Goal: Transaction & Acquisition: Book appointment/travel/reservation

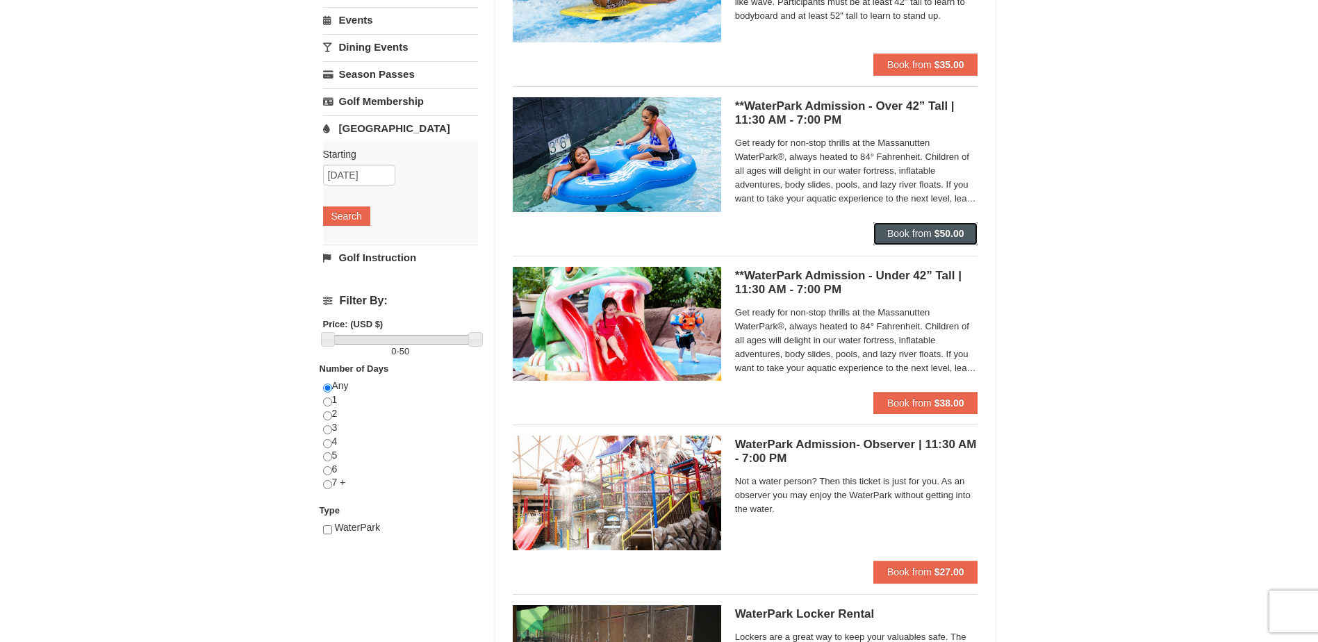
click at [910, 234] on span "Book from" at bounding box center [909, 233] width 44 height 11
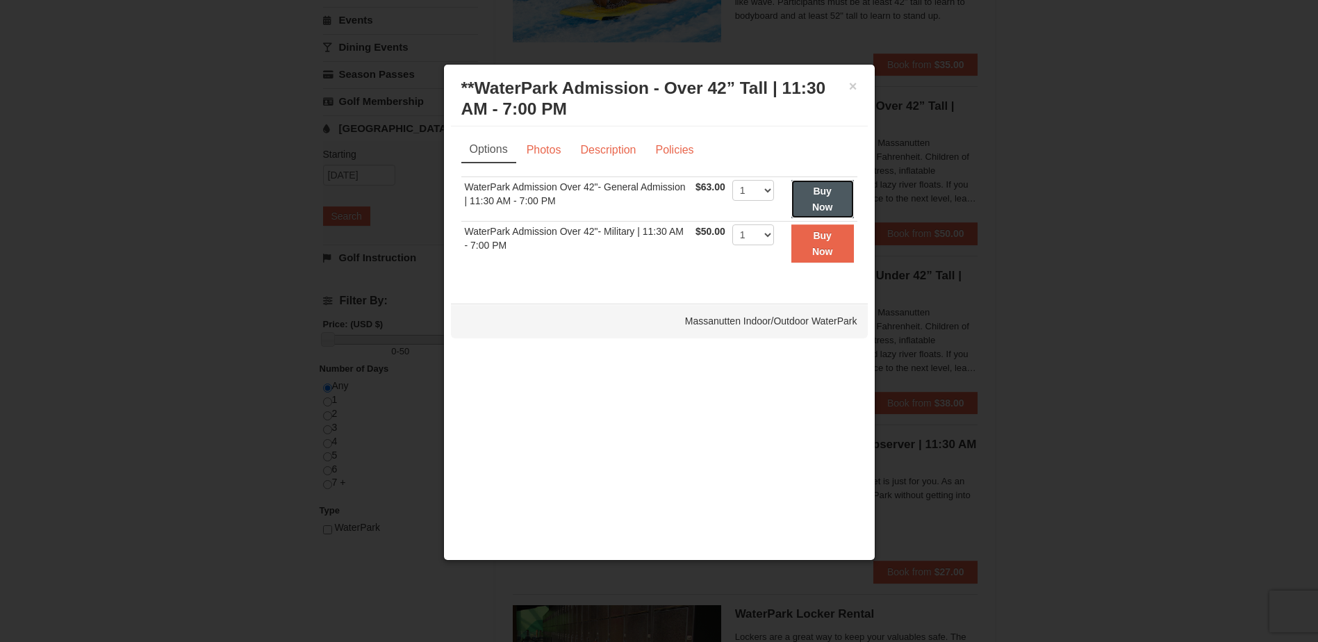
click at [797, 205] on button "Buy Now" at bounding box center [822, 199] width 63 height 38
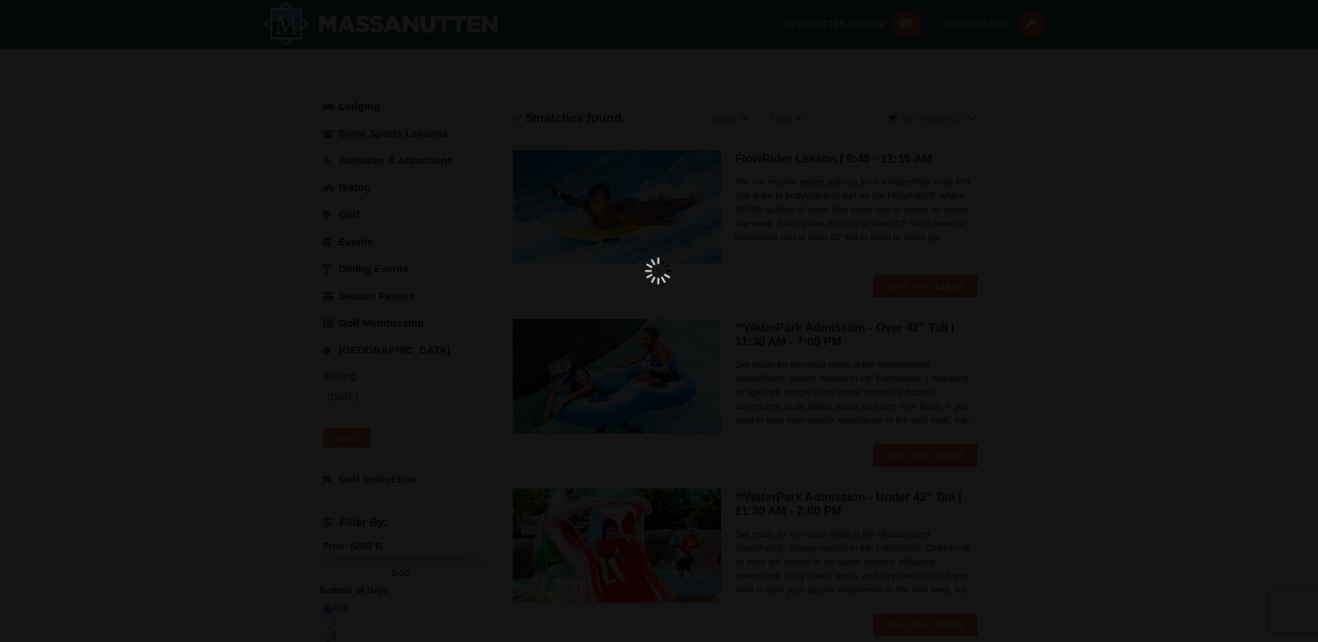
scroll to position [4, 0]
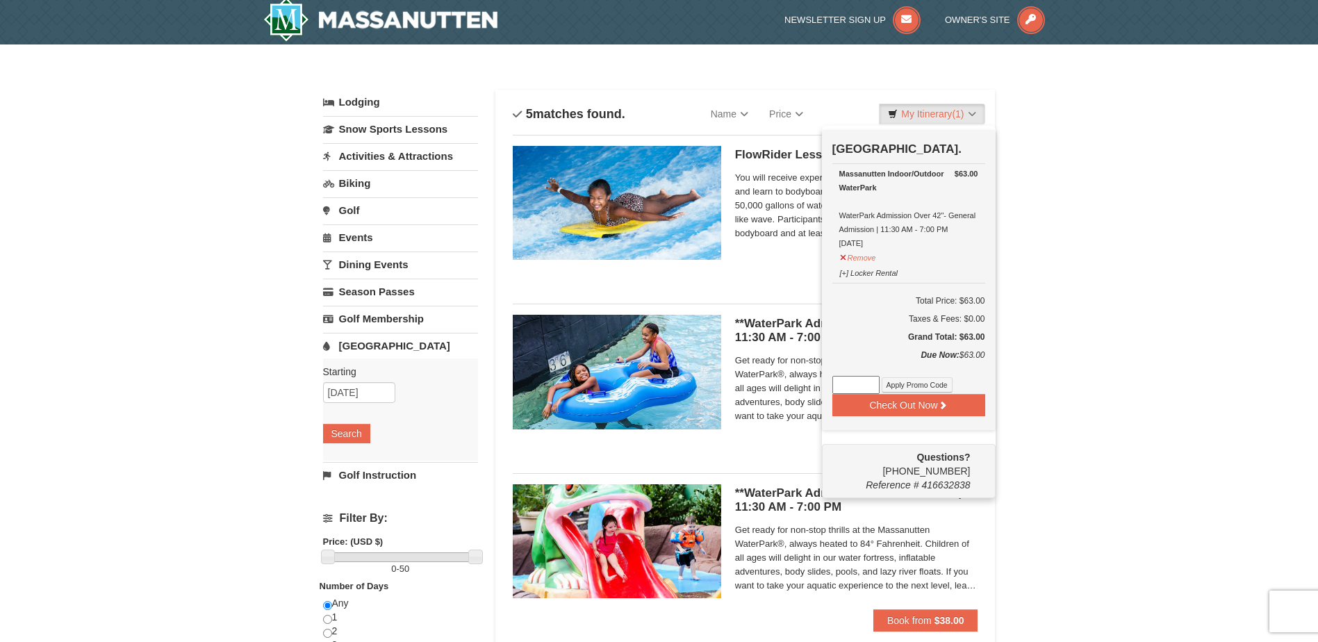
click at [1034, 202] on div "× Categories List Filter My Itinerary (1) Check Out Now [GEOGRAPHIC_DATA]. $63.…" at bounding box center [659, 531] width 1318 height 974
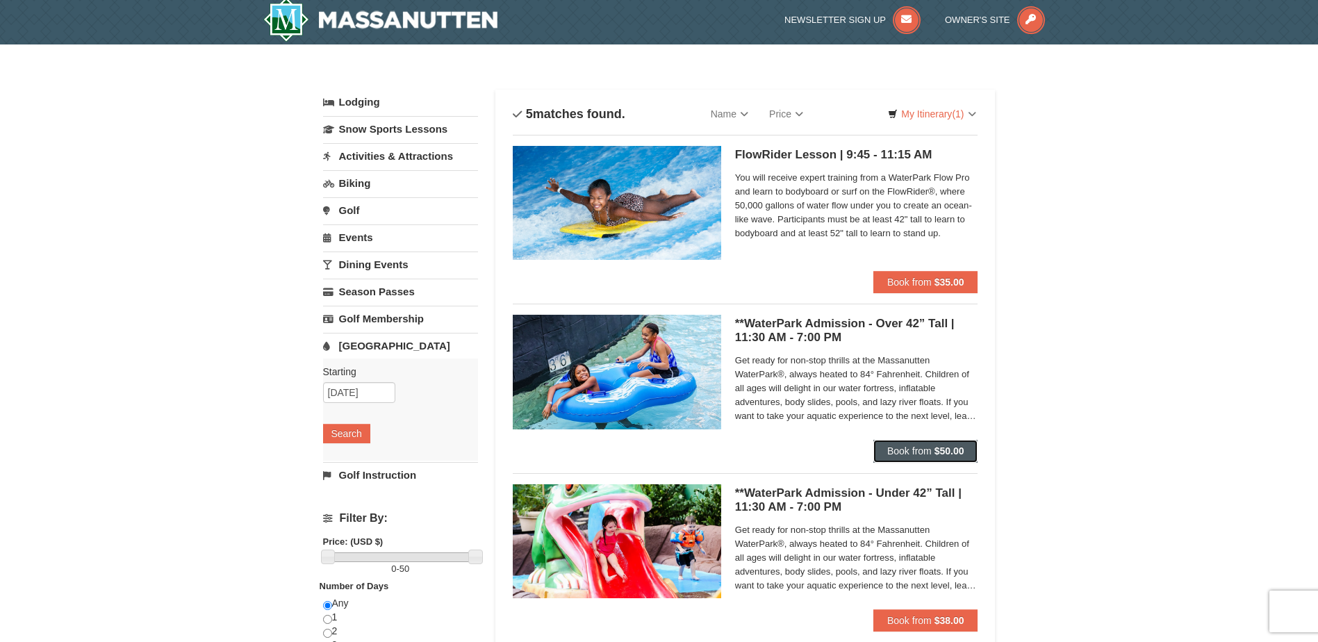
click at [894, 462] on button "Book from $50.00" at bounding box center [925, 451] width 105 height 22
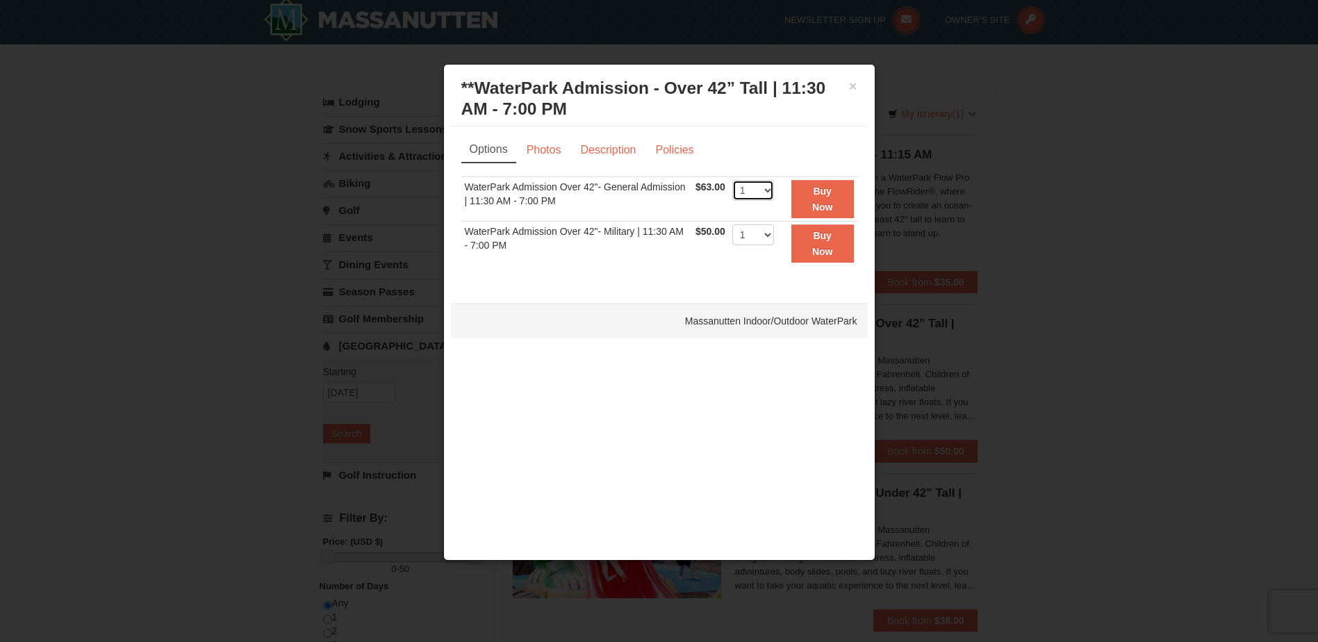
click at [758, 193] on select "1 2 3 4 5 6 7 8 9 10 11 12 13 14 15 16 17 18 19 20 21 22" at bounding box center [753, 190] width 42 height 21
select select "3"
click at [732, 180] on select "1 2 3 4 5 6 7 8 9 10 11 12 13 14 15 16 17 18 19 20 21 22" at bounding box center [753, 190] width 42 height 21
click at [820, 201] on strong "Buy Now" at bounding box center [822, 198] width 21 height 26
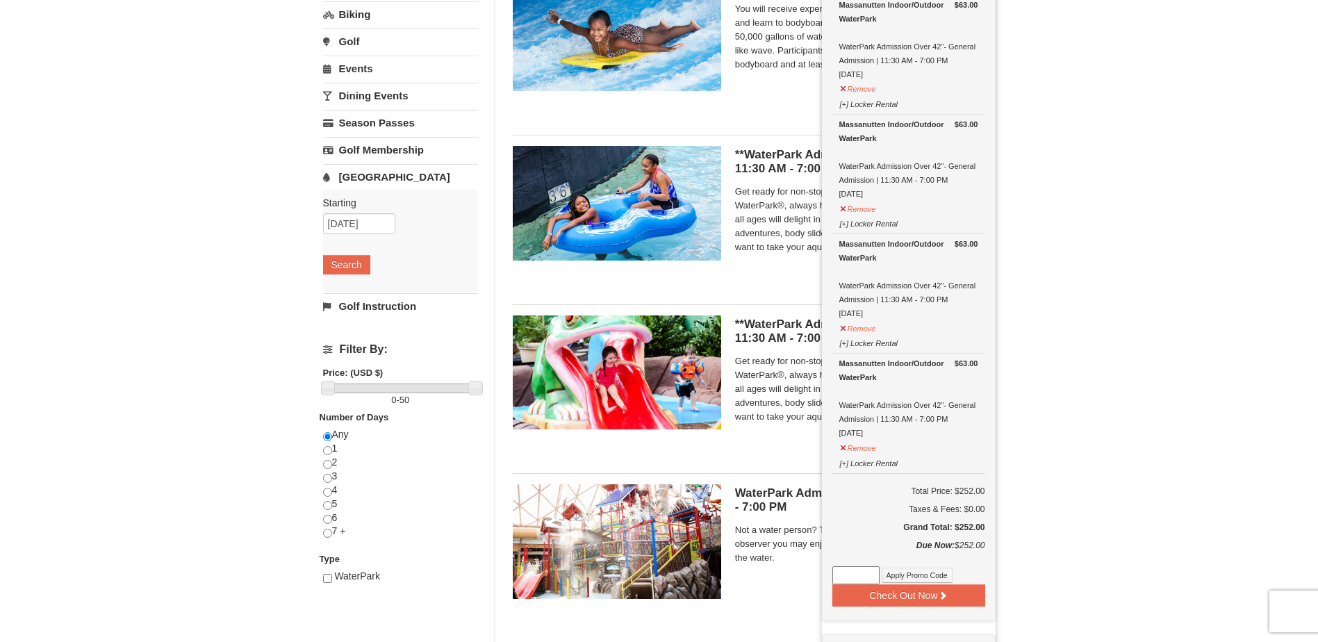
scroll to position [351, 0]
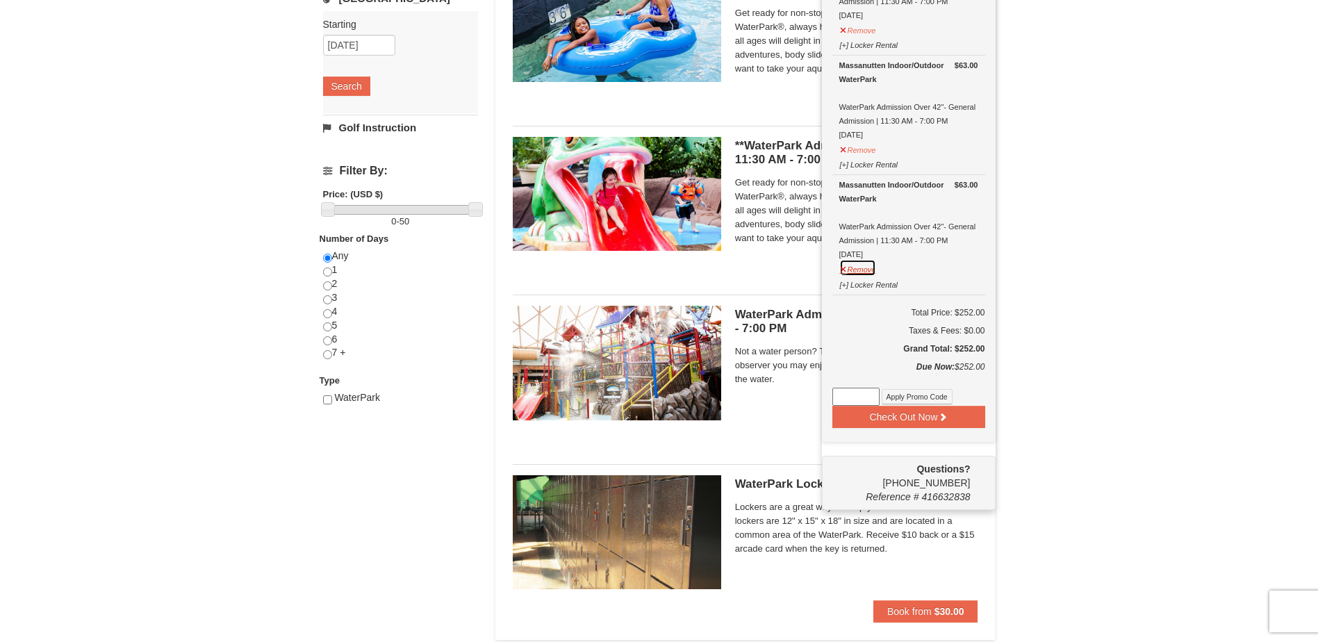
click at [847, 264] on button "Remove" at bounding box center [858, 267] width 38 height 17
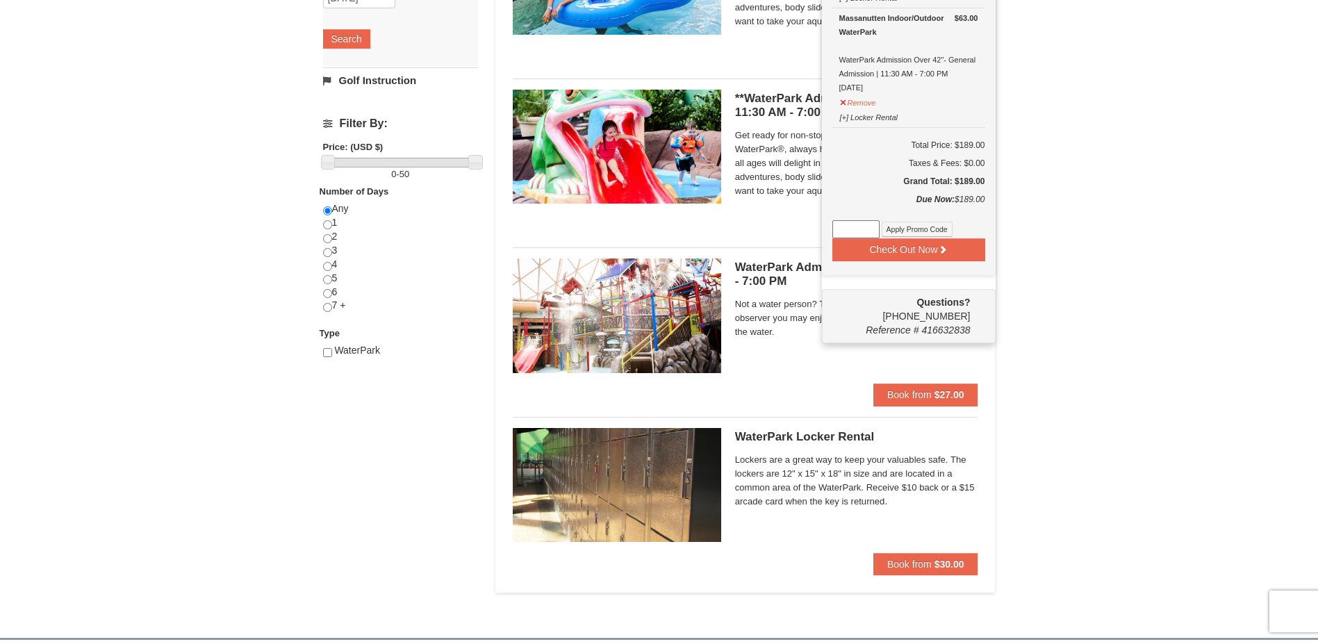
scroll to position [490, 0]
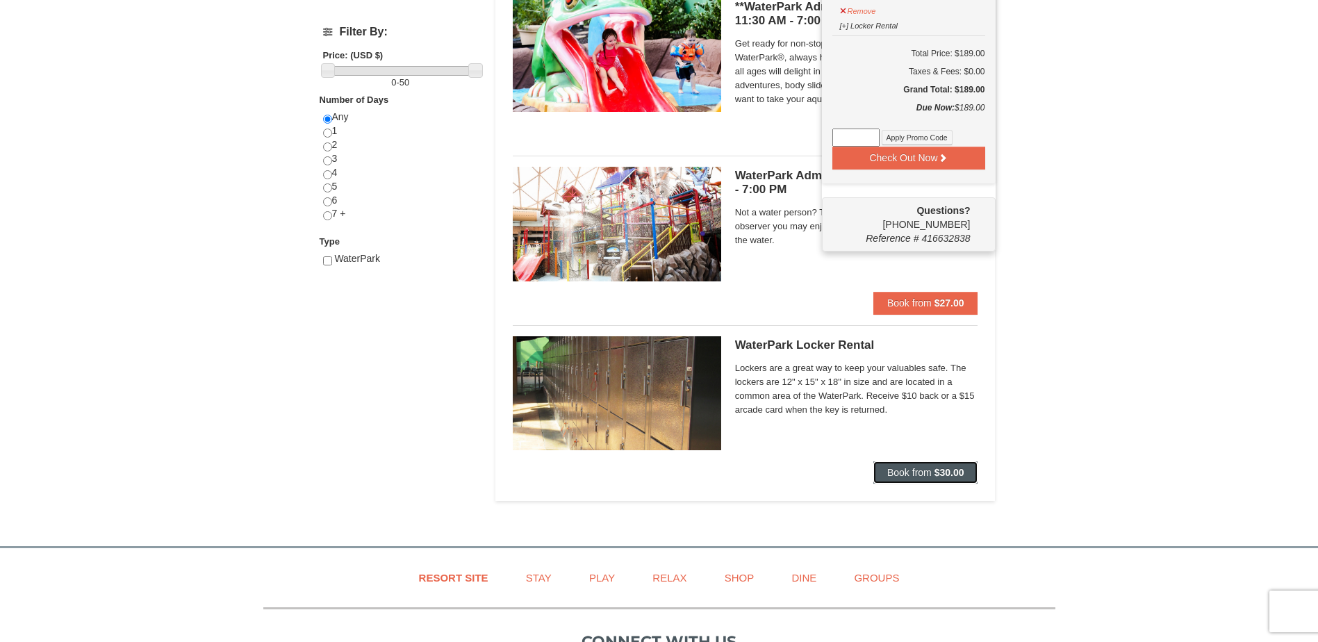
click at [884, 473] on button "Book from $30.00" at bounding box center [925, 472] width 105 height 22
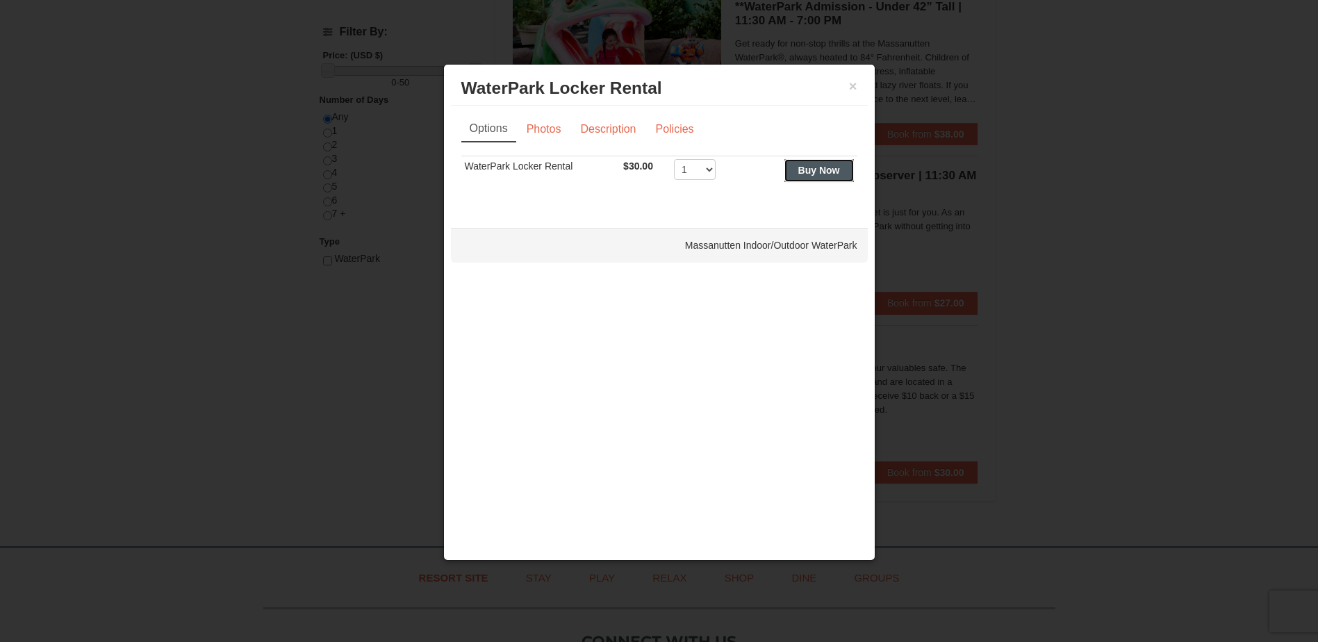
click at [811, 162] on button "Buy Now" at bounding box center [818, 170] width 69 height 22
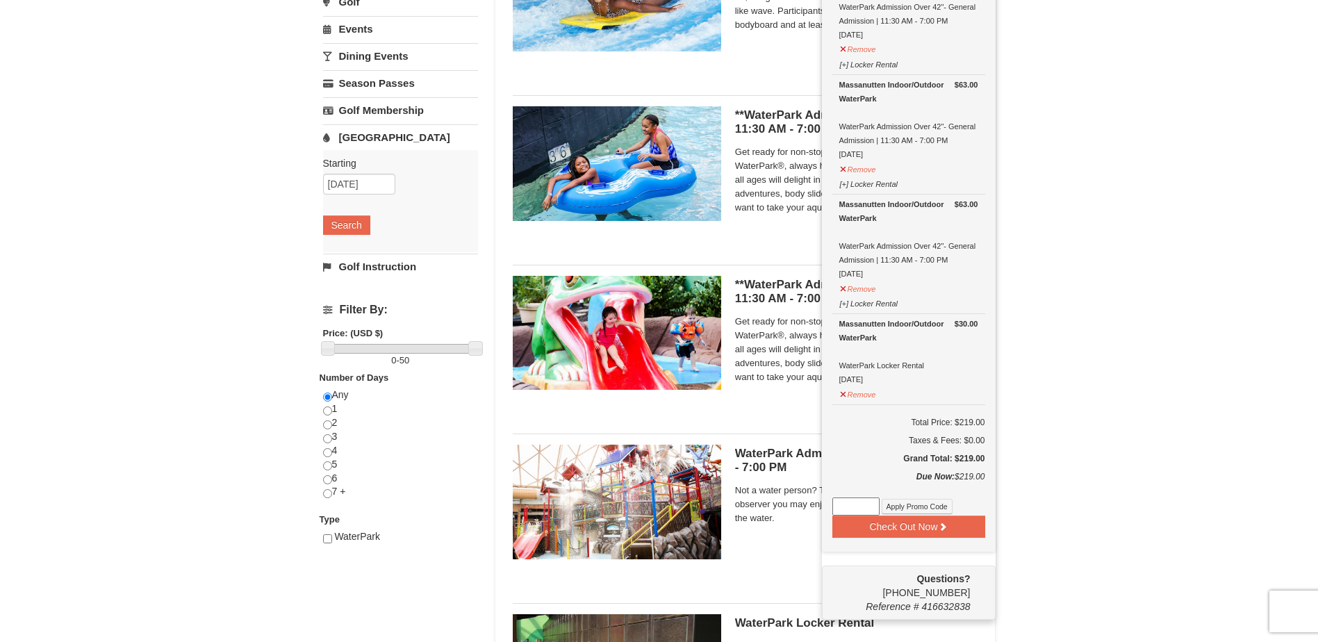
scroll to position [351, 0]
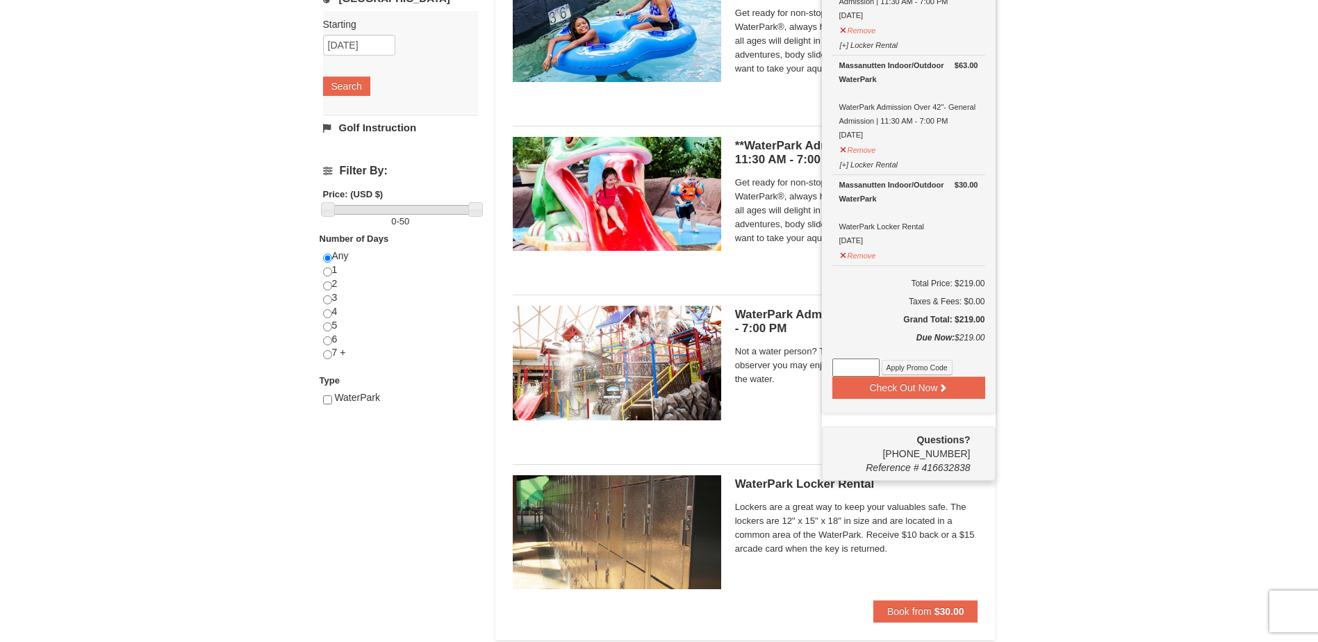
click at [874, 370] on input at bounding box center [855, 367] width 47 height 18
click at [915, 395] on button "Check Out Now" at bounding box center [908, 387] width 153 height 22
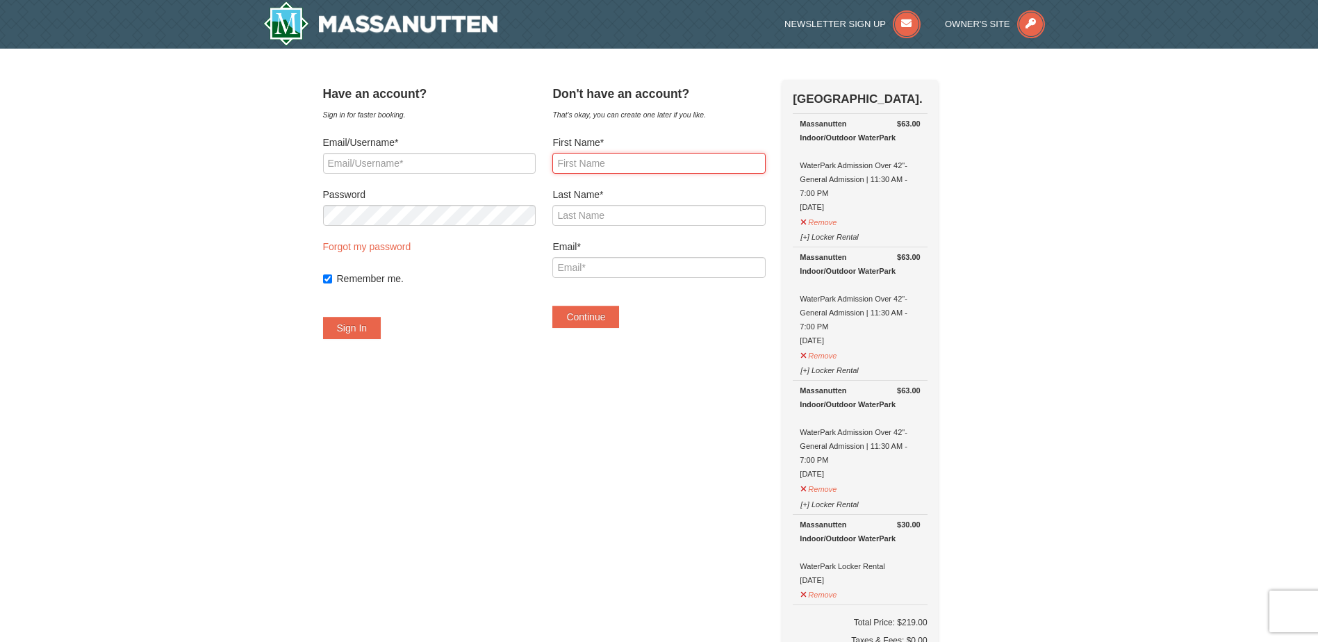
click at [637, 162] on input "First Name*" at bounding box center [658, 163] width 213 height 21
type input "Michael"
type input "Burns"
type input "mburns@hwadvocates.com"
click at [552, 306] on button "Continue" at bounding box center [585, 317] width 67 height 22
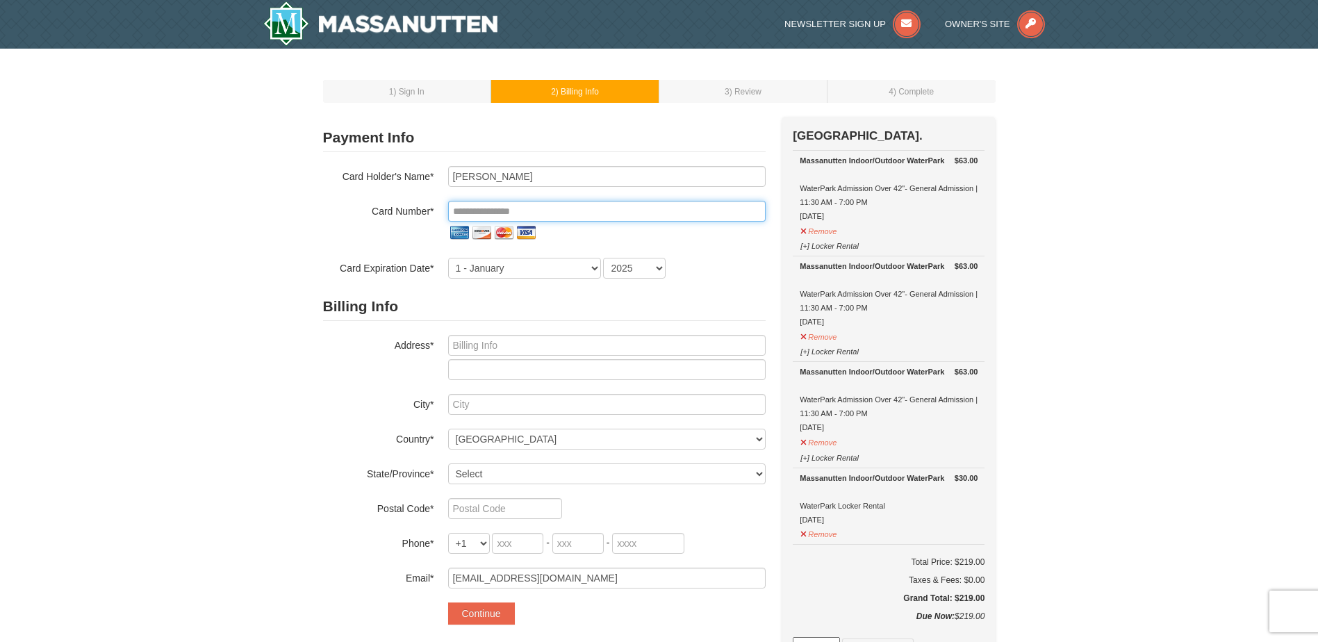
click at [541, 212] on input "tel" at bounding box center [606, 211] width 317 height 21
type input "**********"
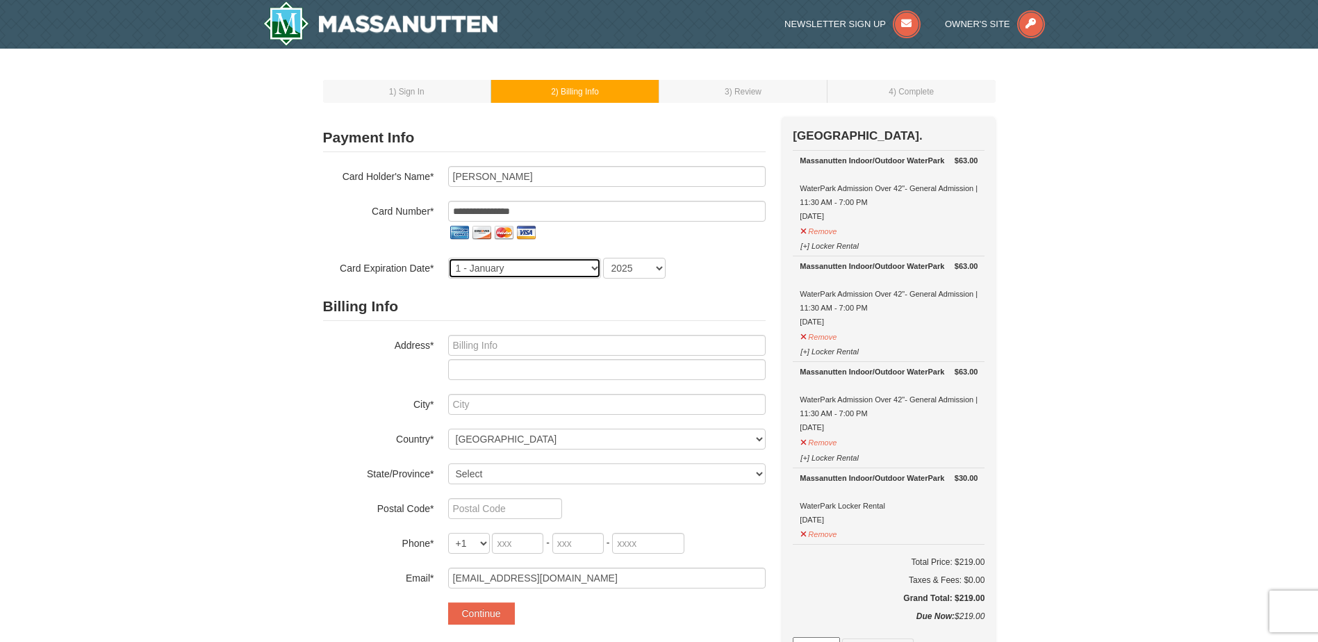
select select "6"
select select "2028"
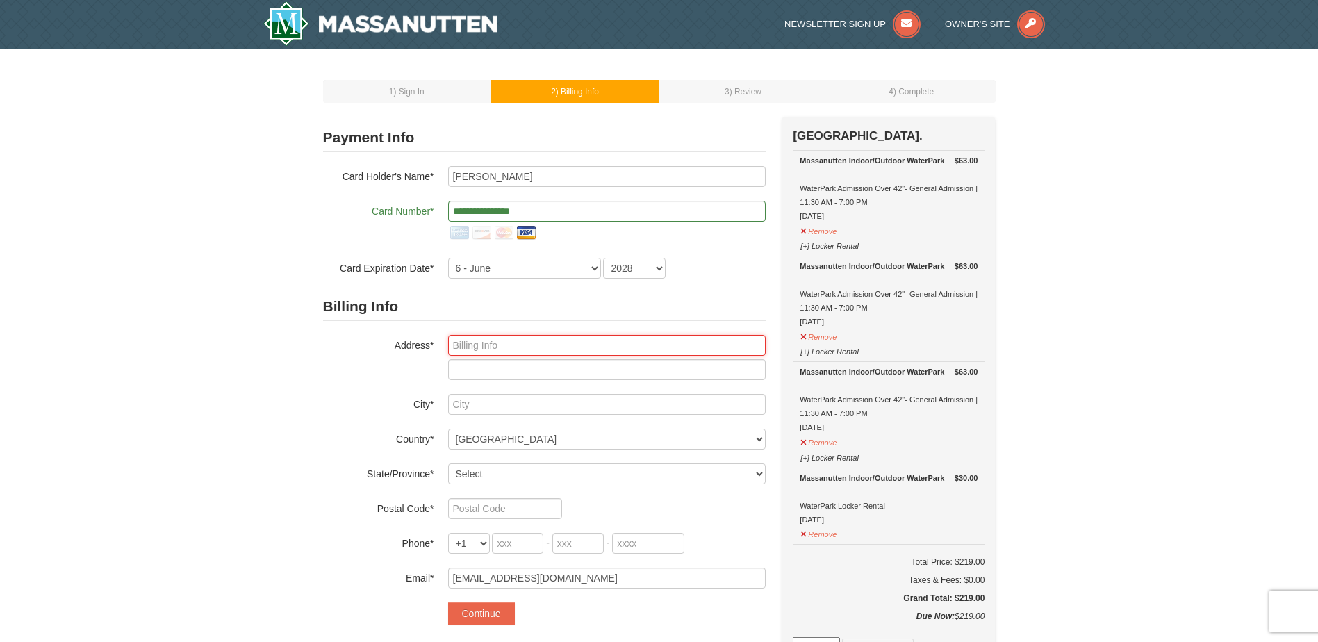
click at [579, 350] on input "text" at bounding box center [606, 345] width 317 height 21
type input "20804 Miranda Falls Sq., Sterling, VA 20165"
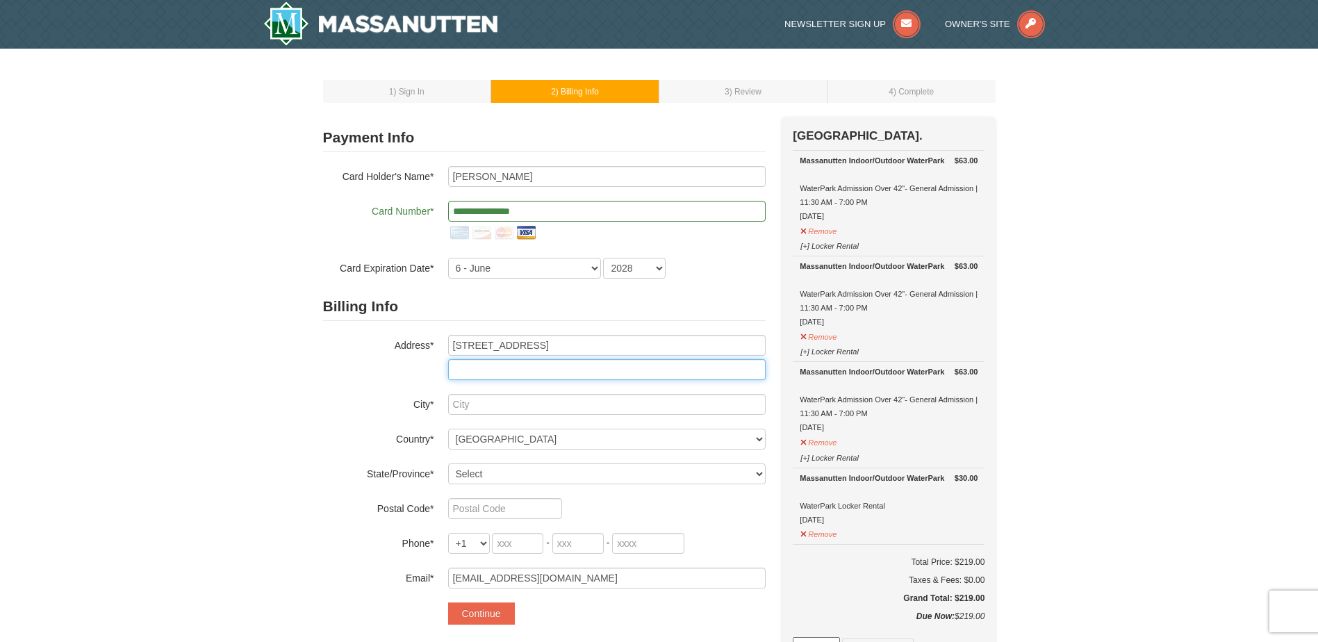
type input "20804 Miranda Falls Sq."
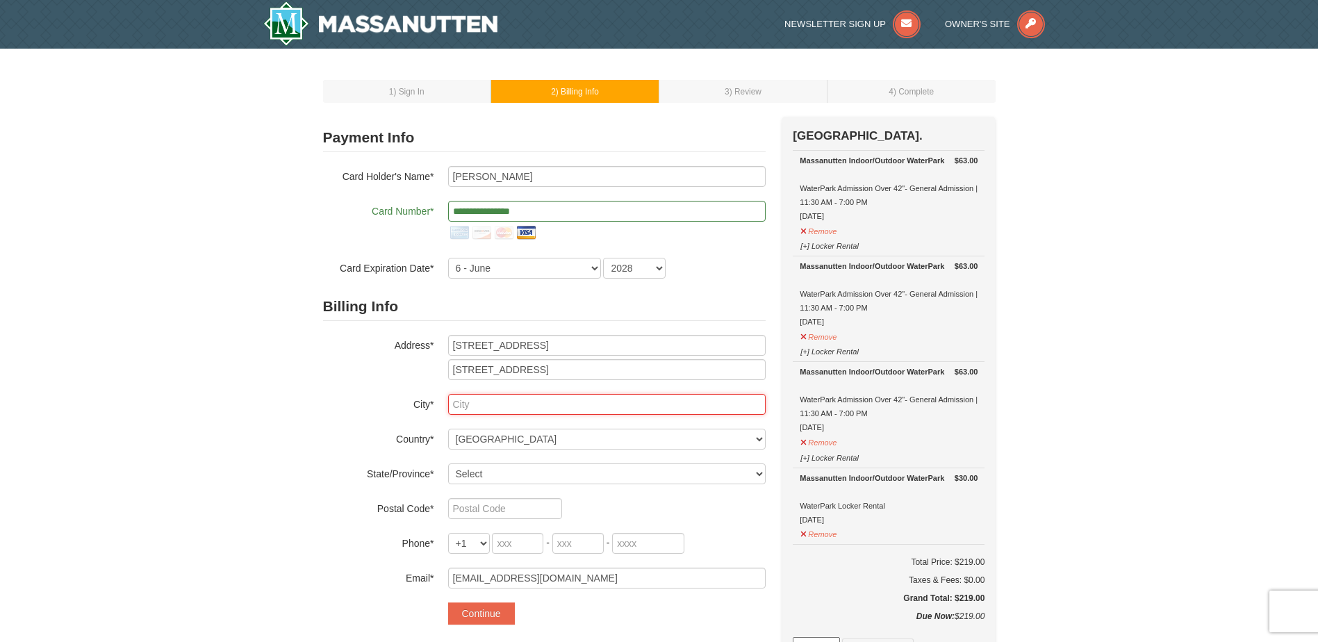
type input "Sterling"
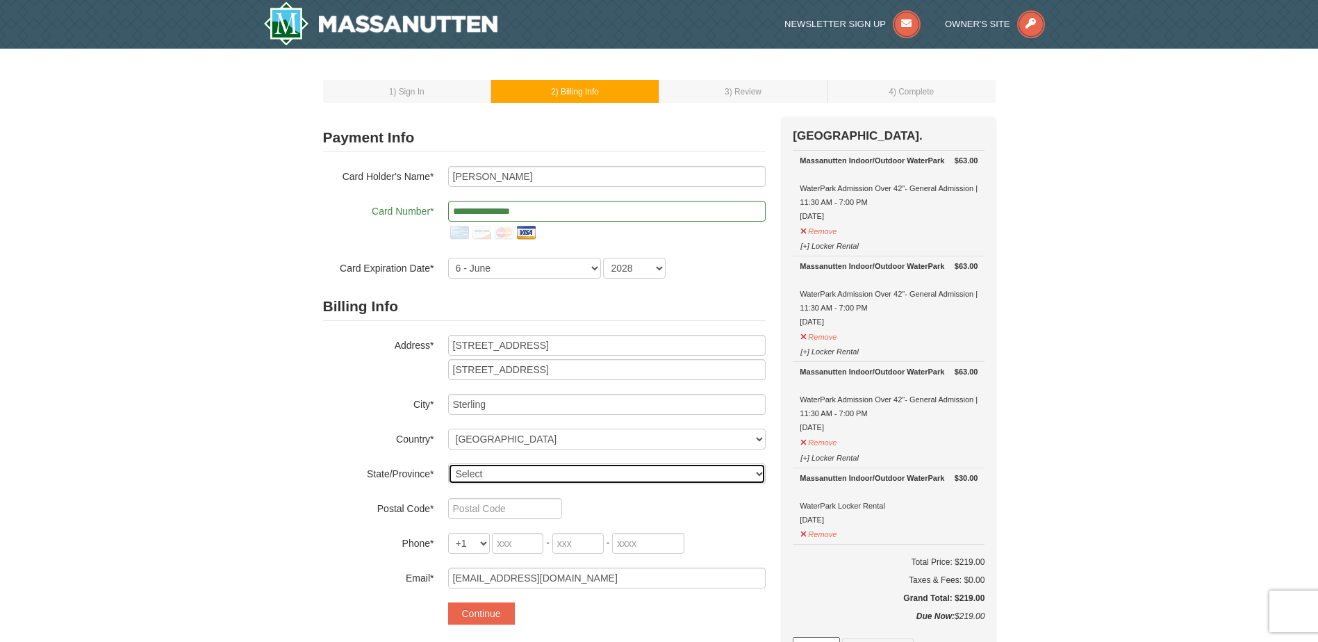
select select "VA"
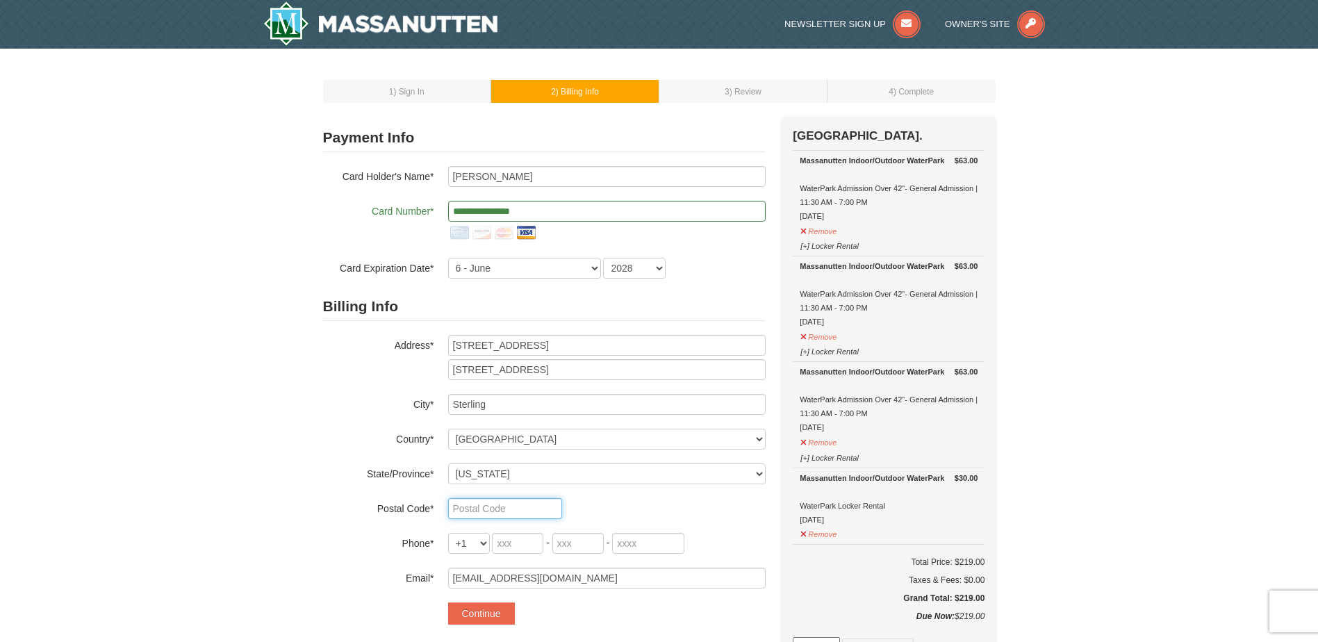
type input "20165"
type input "703"
type input "862"
type input "4895"
drag, startPoint x: 646, startPoint y: 349, endPoint x: 564, endPoint y: 337, distance: 82.9
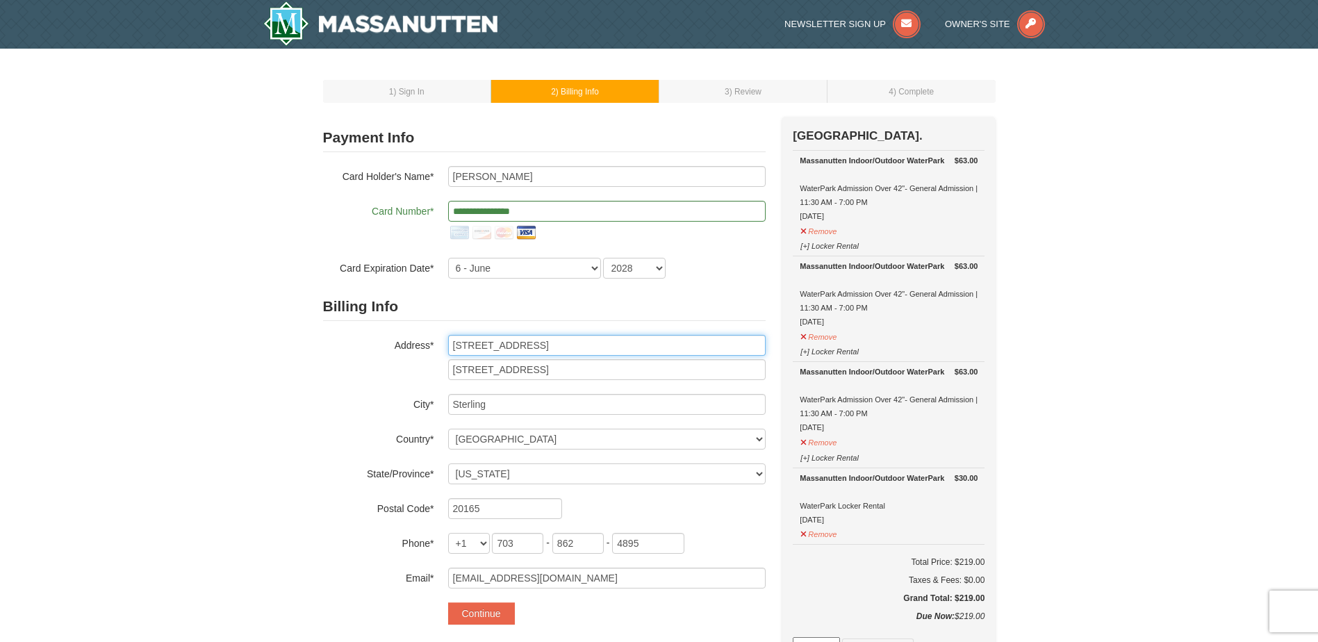
click at [564, 337] on input "20804 Miranda Falls Sq., Sterling, VA 20165" at bounding box center [606, 345] width 317 height 21
click at [737, 338] on input "[STREET_ADDRESS]" at bounding box center [606, 345] width 317 height 21
type input "[STREET_ADDRESS]"
click at [749, 374] on input "[STREET_ADDRESS]" at bounding box center [606, 369] width 317 height 21
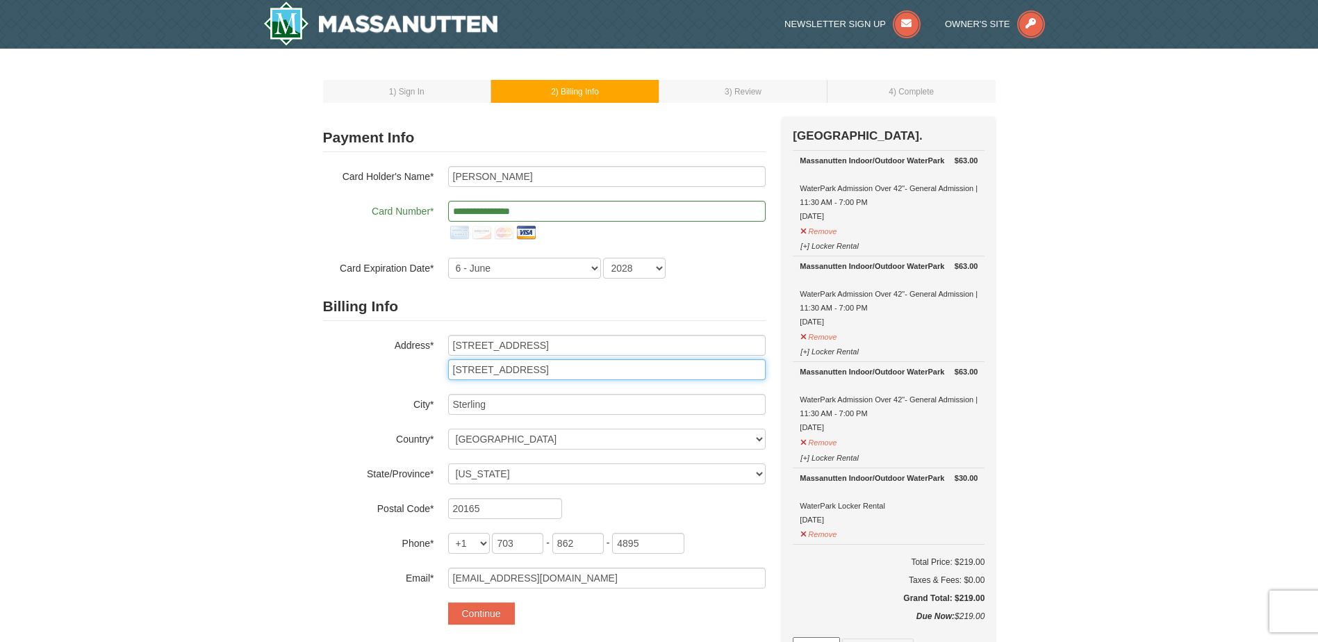
click at [749, 374] on input "[STREET_ADDRESS]" at bounding box center [606, 369] width 317 height 21
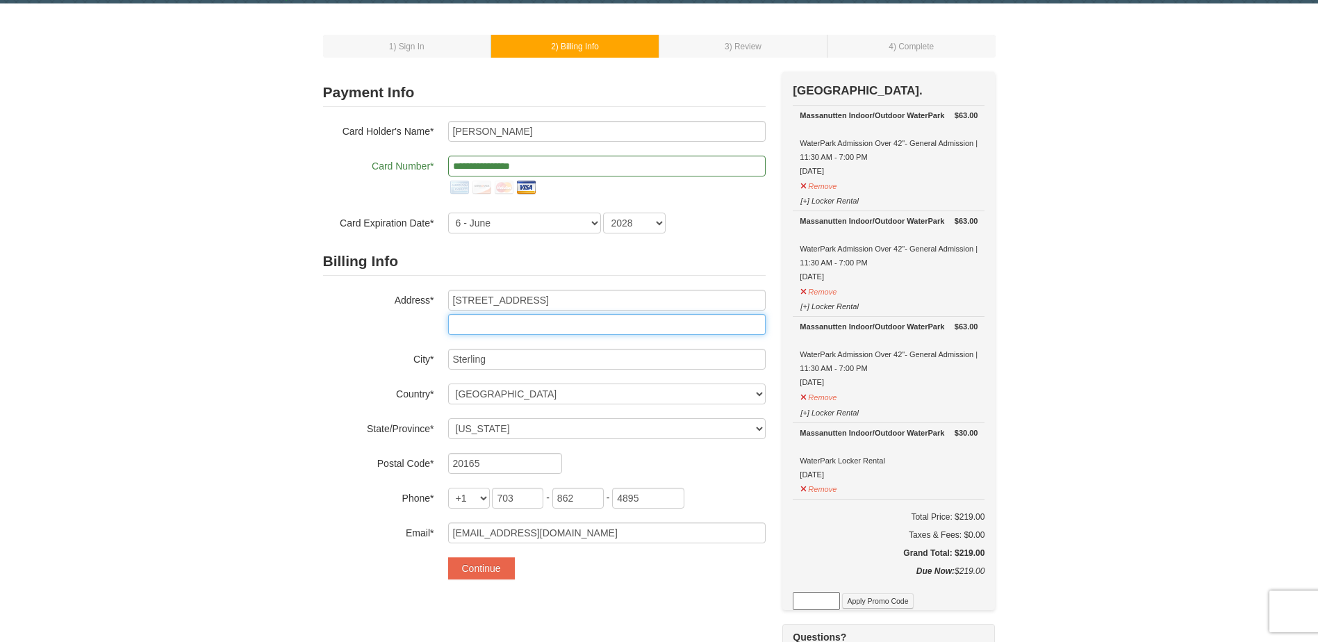
scroll to position [69, 0]
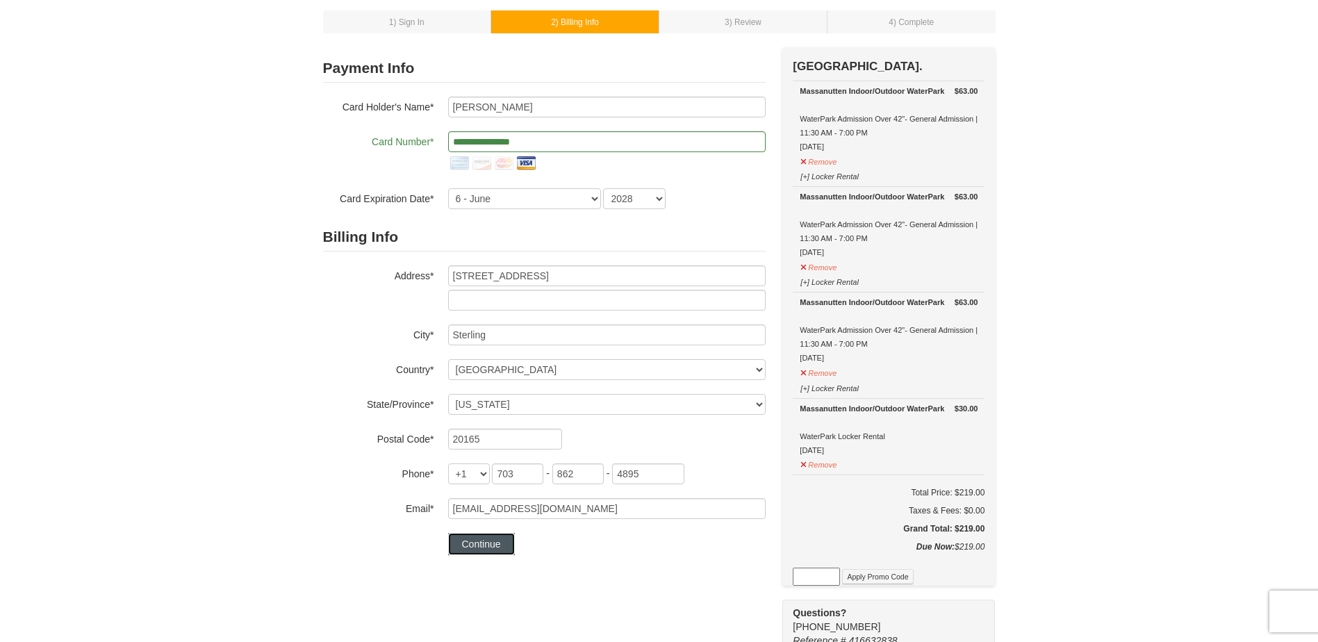
click at [468, 549] on button "Continue" at bounding box center [481, 544] width 67 height 22
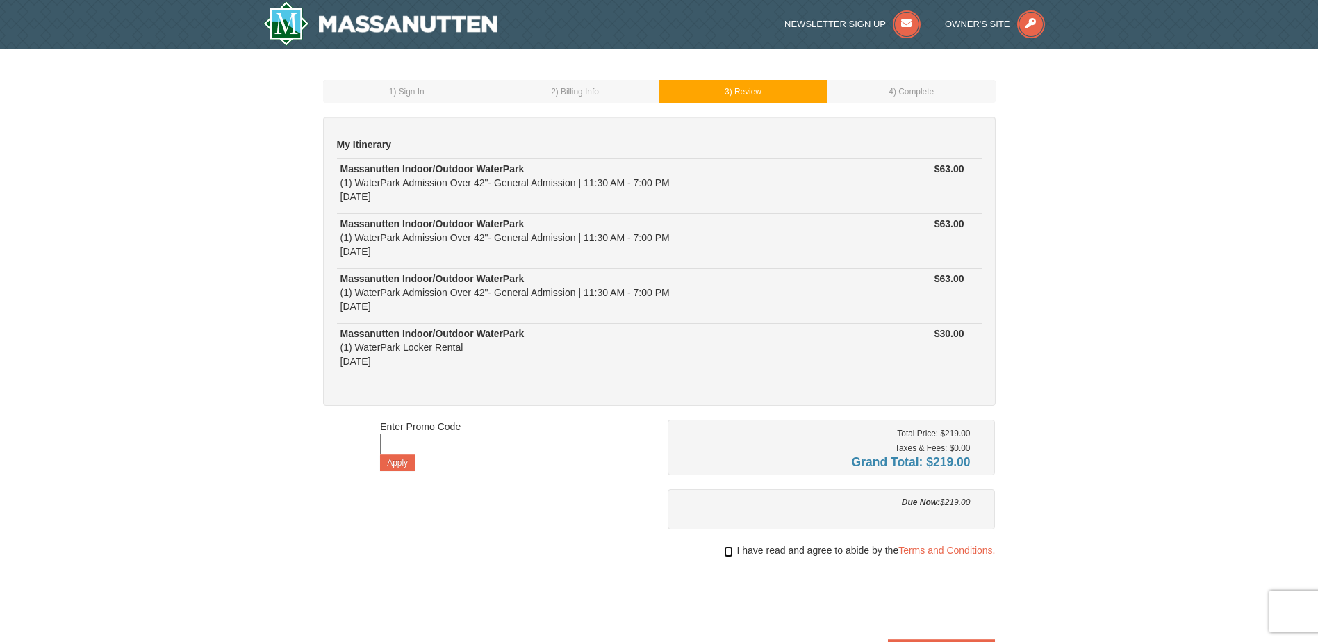
click at [725, 553] on input "checkbox" at bounding box center [728, 551] width 9 height 11
checkbox input "true"
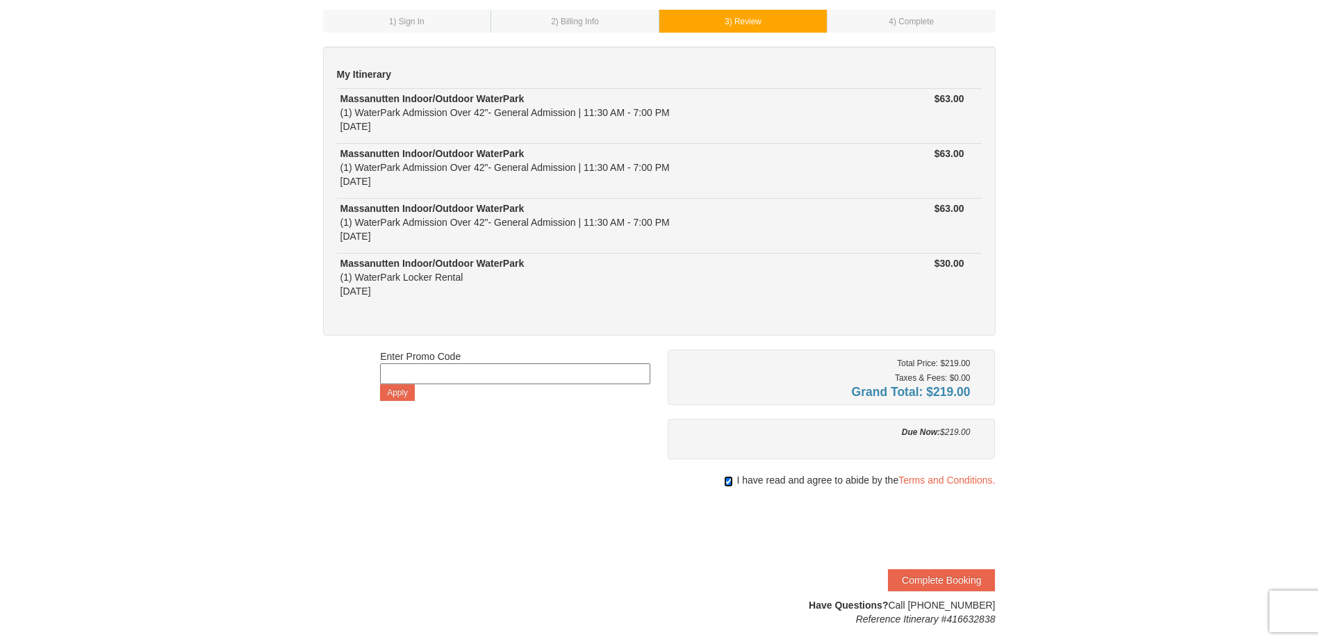
scroll to position [278, 0]
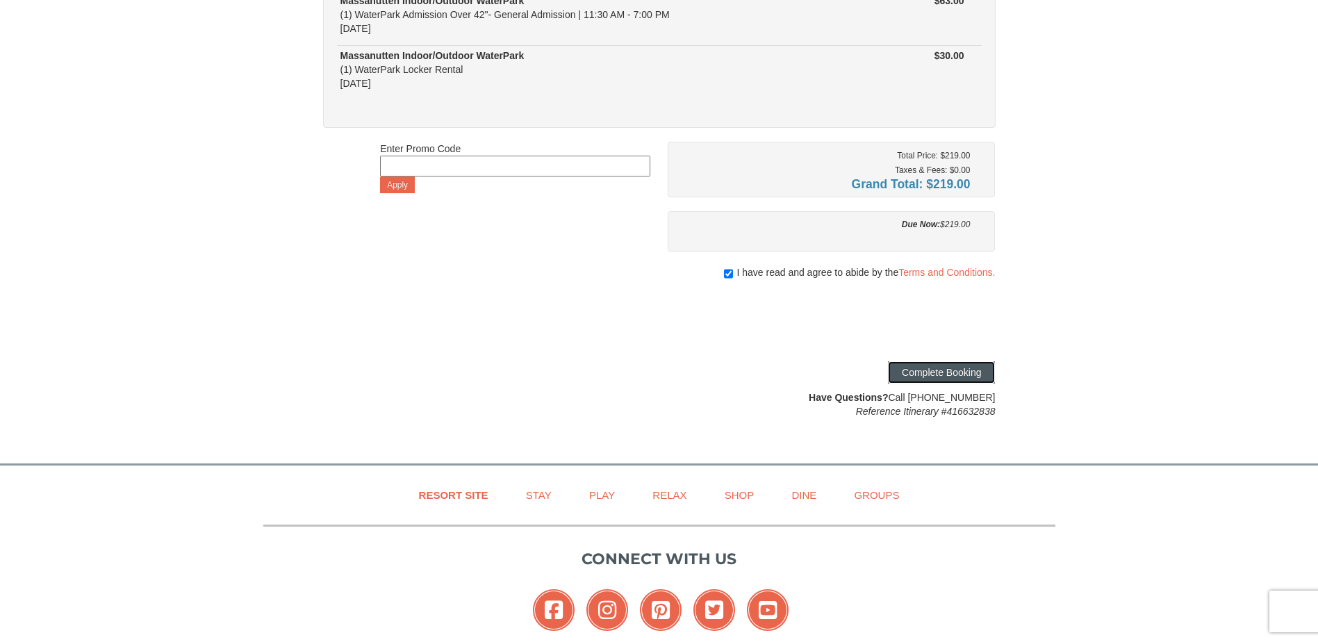
click at [914, 376] on button "Complete Booking" at bounding box center [941, 372] width 107 height 22
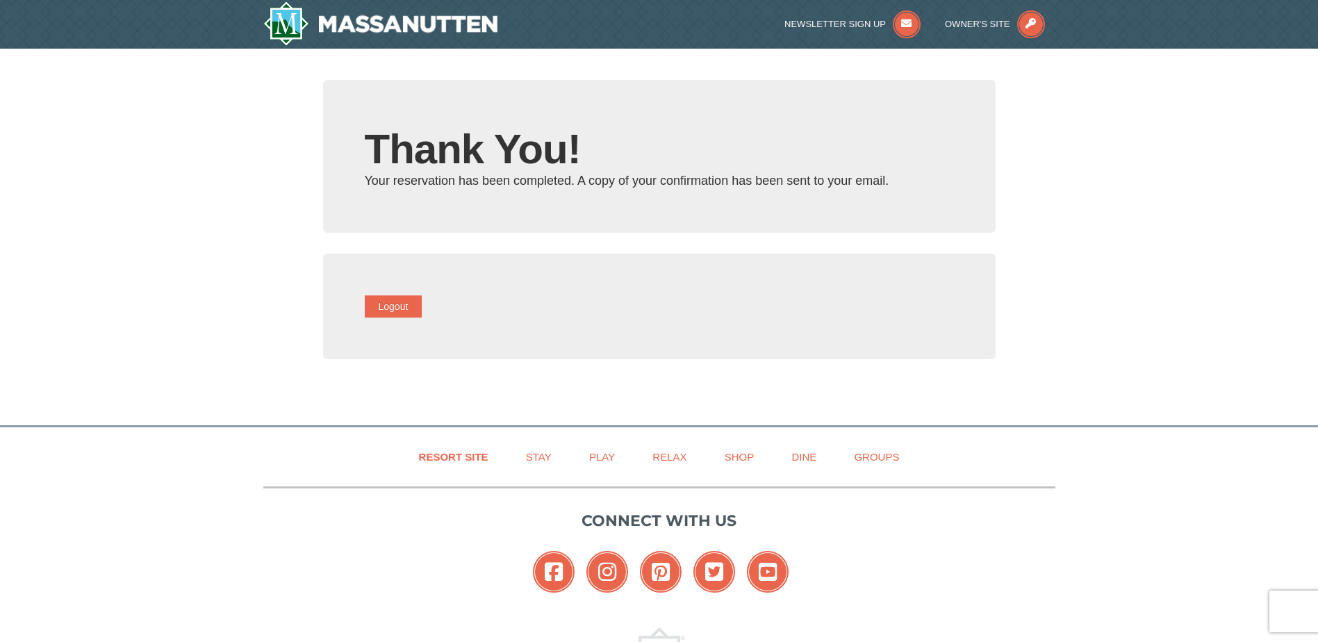
type input "[EMAIL_ADDRESS][DOMAIN_NAME]"
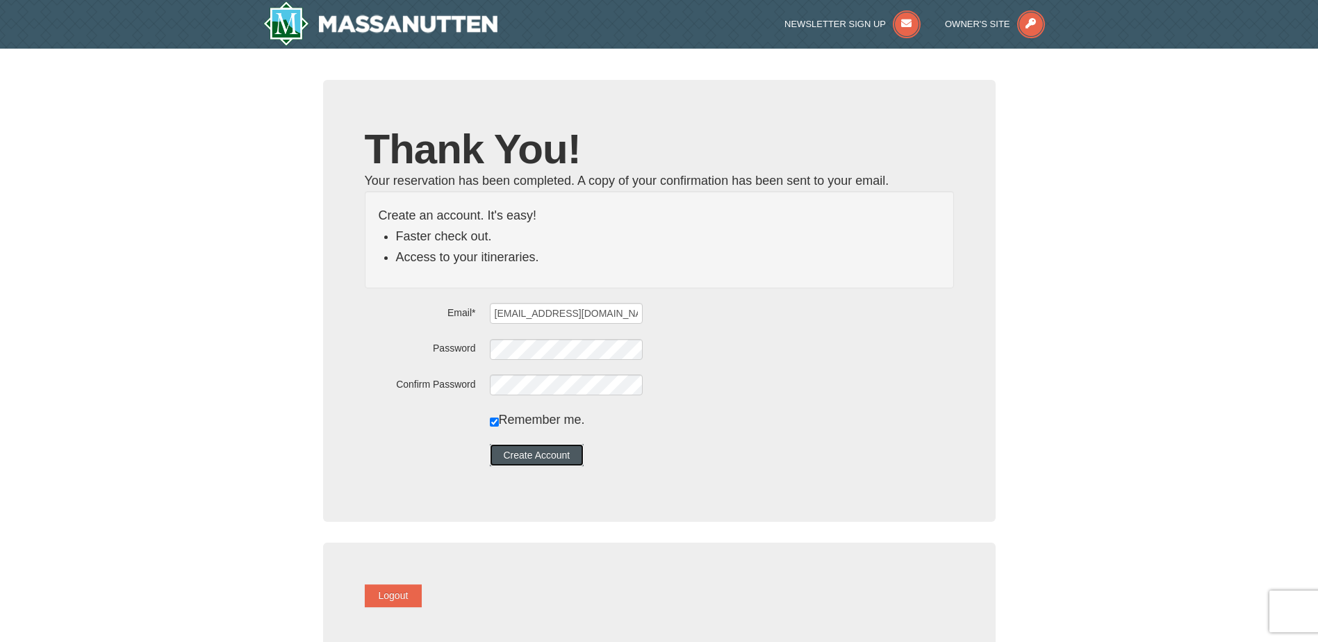
click at [577, 458] on button "Create Account" at bounding box center [537, 455] width 94 height 22
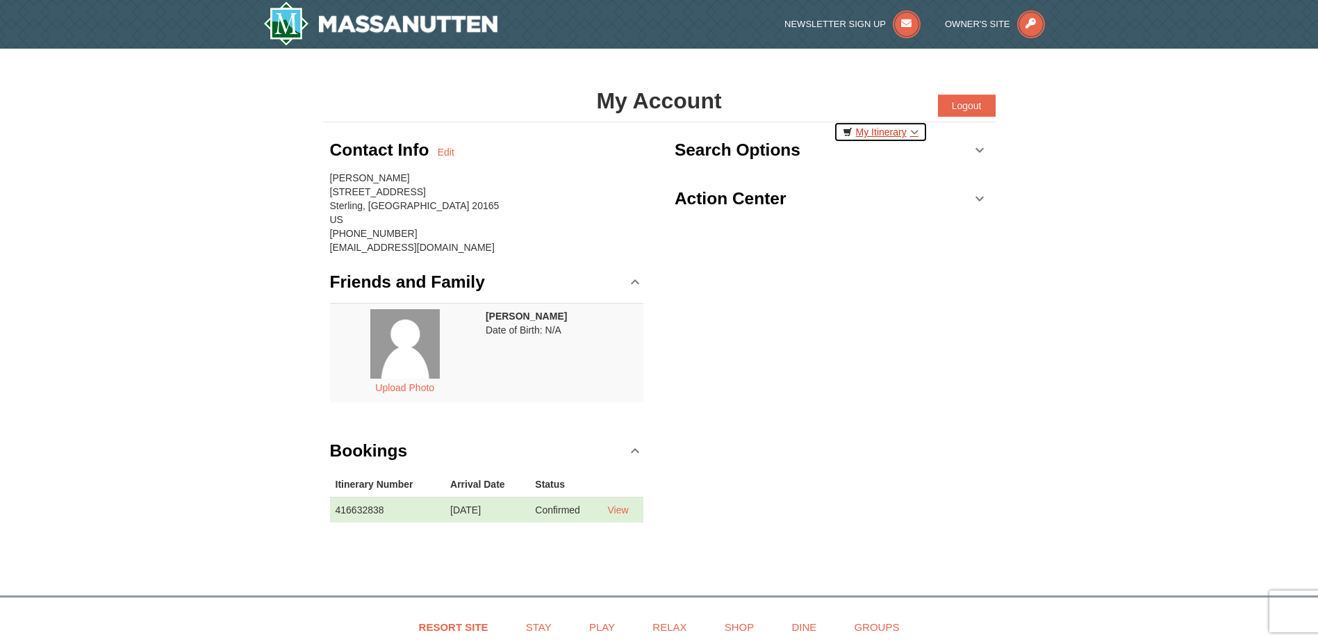
click at [865, 135] on link "My Itinerary" at bounding box center [880, 132] width 94 height 21
click at [923, 261] on div "Contact Info Edit [PERSON_NAME] [STREET_ADDRESS] [GEOGRAPHIC_DATA], [GEOGRAPHIC…" at bounding box center [659, 336] width 672 height 428
click at [874, 124] on link "My Itinerary" at bounding box center [880, 132] width 94 height 21
click at [900, 140] on link "My Itinerary" at bounding box center [880, 132] width 94 height 21
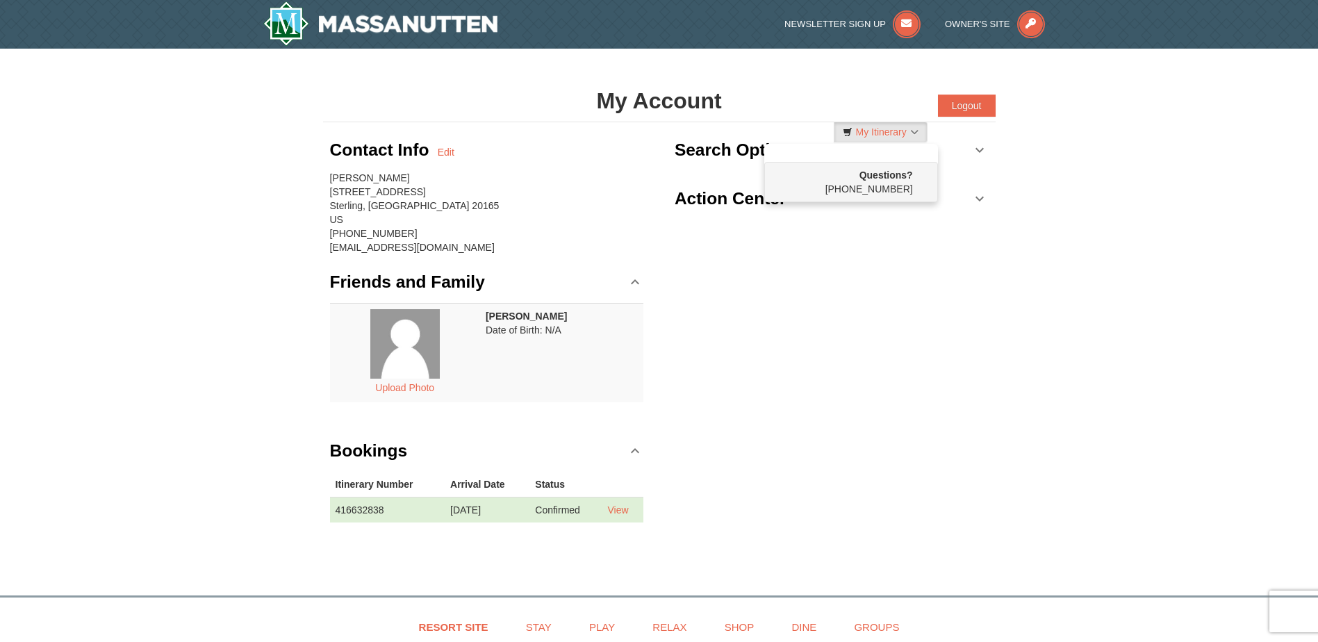
click at [893, 175] on strong "Questions?" at bounding box center [885, 174] width 53 height 11
click at [661, 154] on div "Contact Info Edit [PERSON_NAME] [STREET_ADDRESS] [GEOGRAPHIC_DATA], [GEOGRAPHIC…" at bounding box center [659, 336] width 672 height 428
click at [706, 156] on h3 "Search Options" at bounding box center [737, 150] width 126 height 28
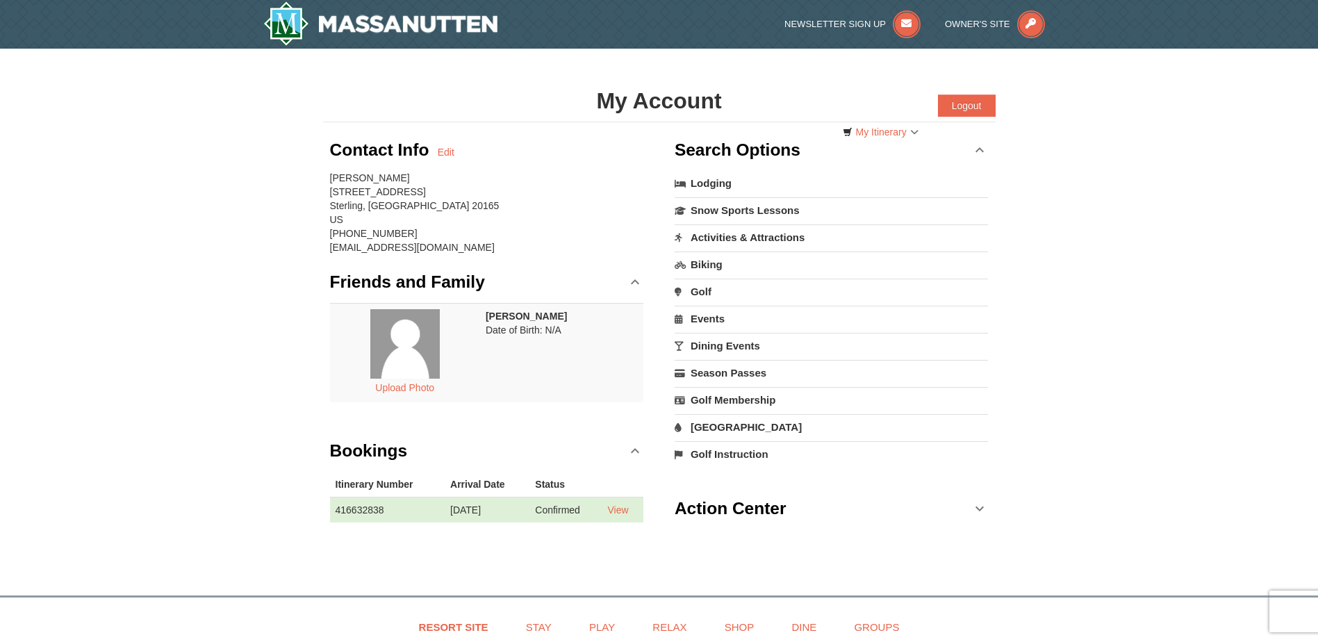
click at [706, 156] on h3 "Search Options" at bounding box center [737, 150] width 126 height 28
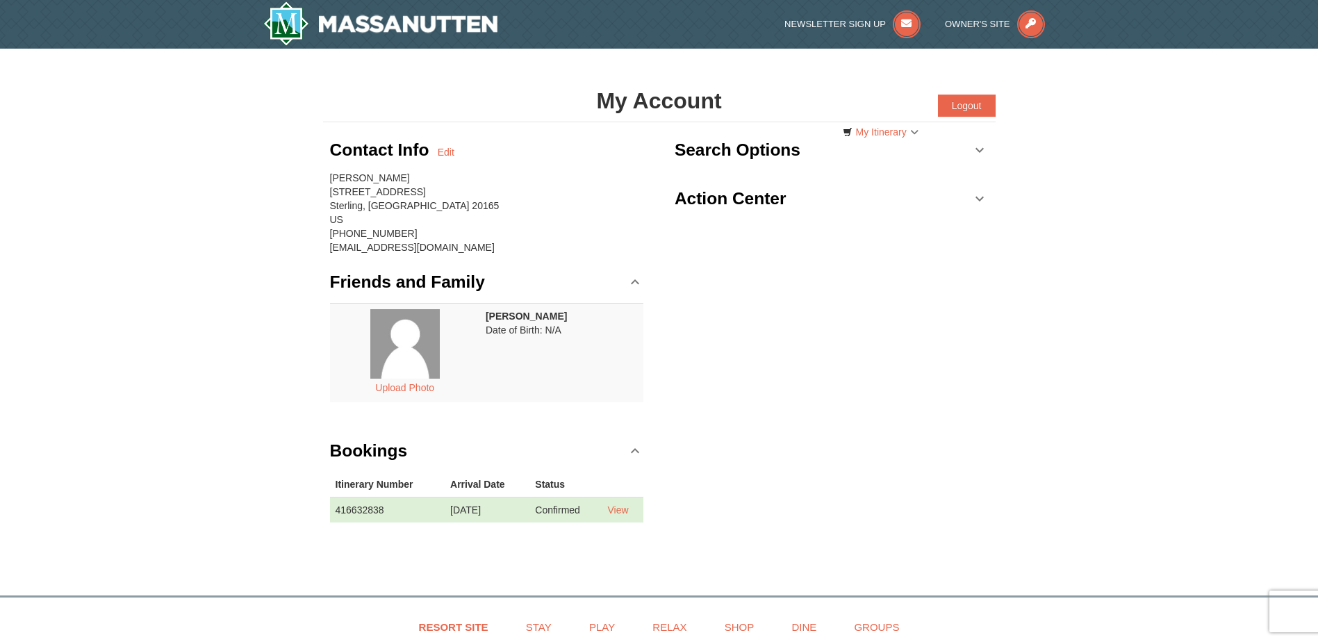
click at [712, 196] on h3 "Action Center" at bounding box center [730, 199] width 112 height 28
click at [678, 105] on h1 "My Account" at bounding box center [659, 101] width 672 height 28
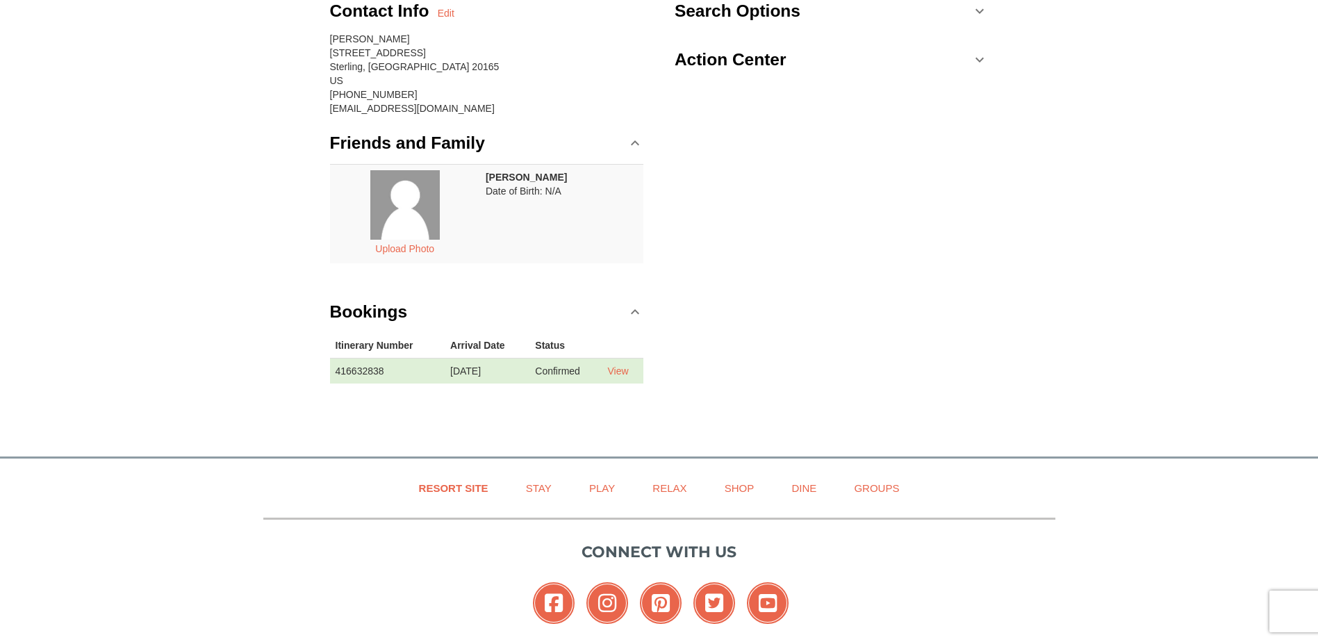
scroll to position [208, 0]
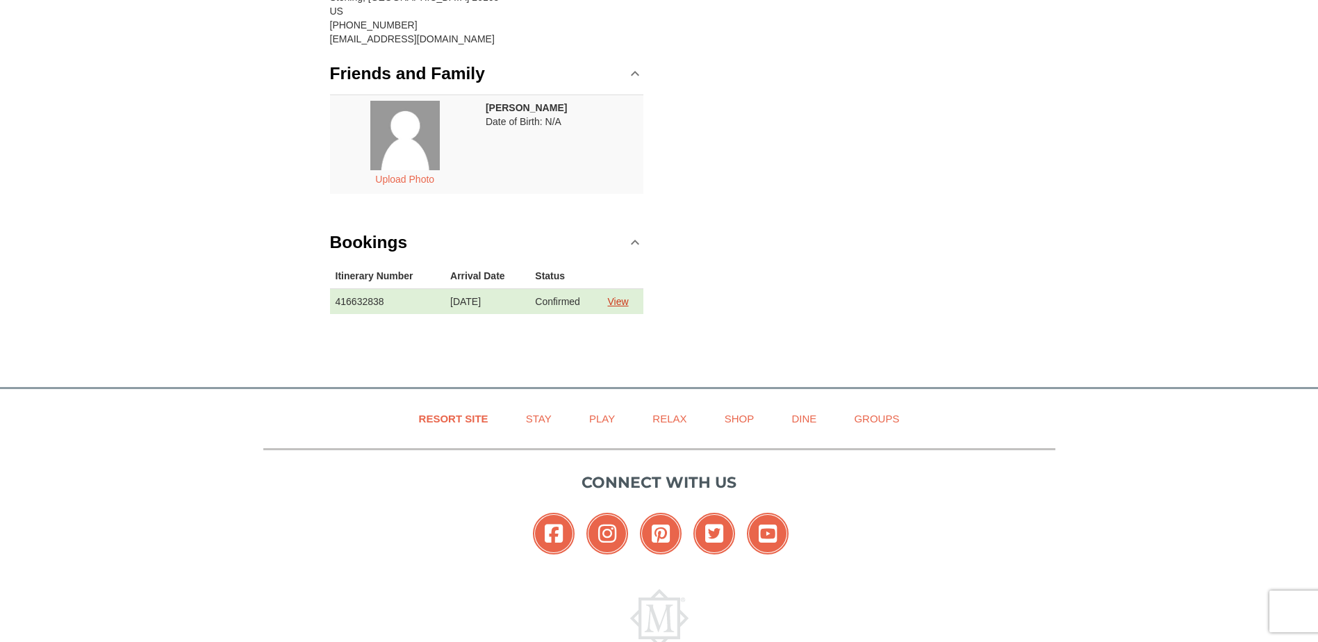
click at [623, 306] on link "View" at bounding box center [617, 301] width 21 height 11
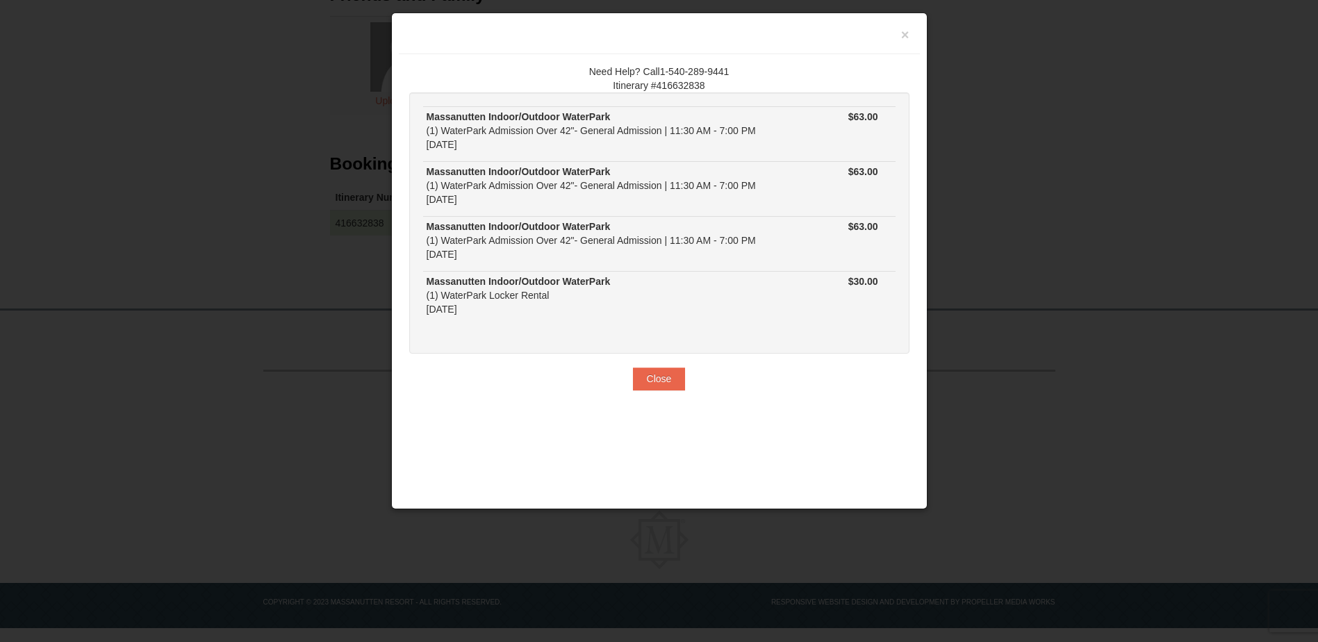
scroll to position [217, 0]
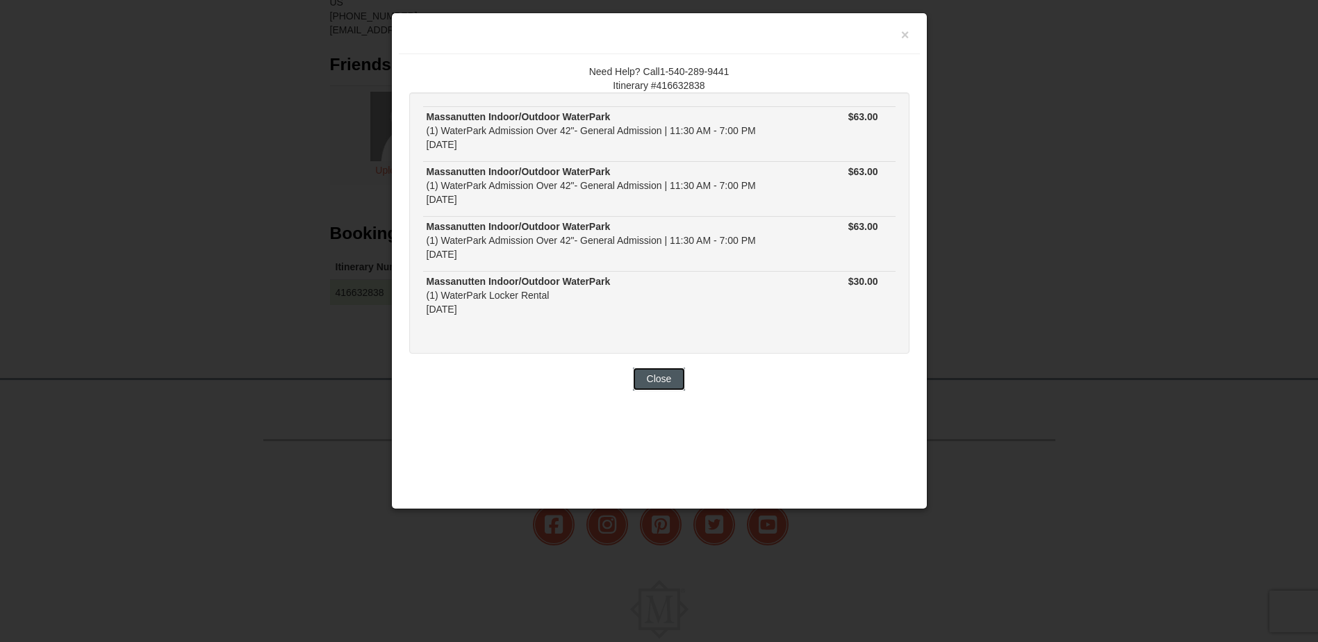
click at [670, 381] on button "Close" at bounding box center [659, 378] width 53 height 22
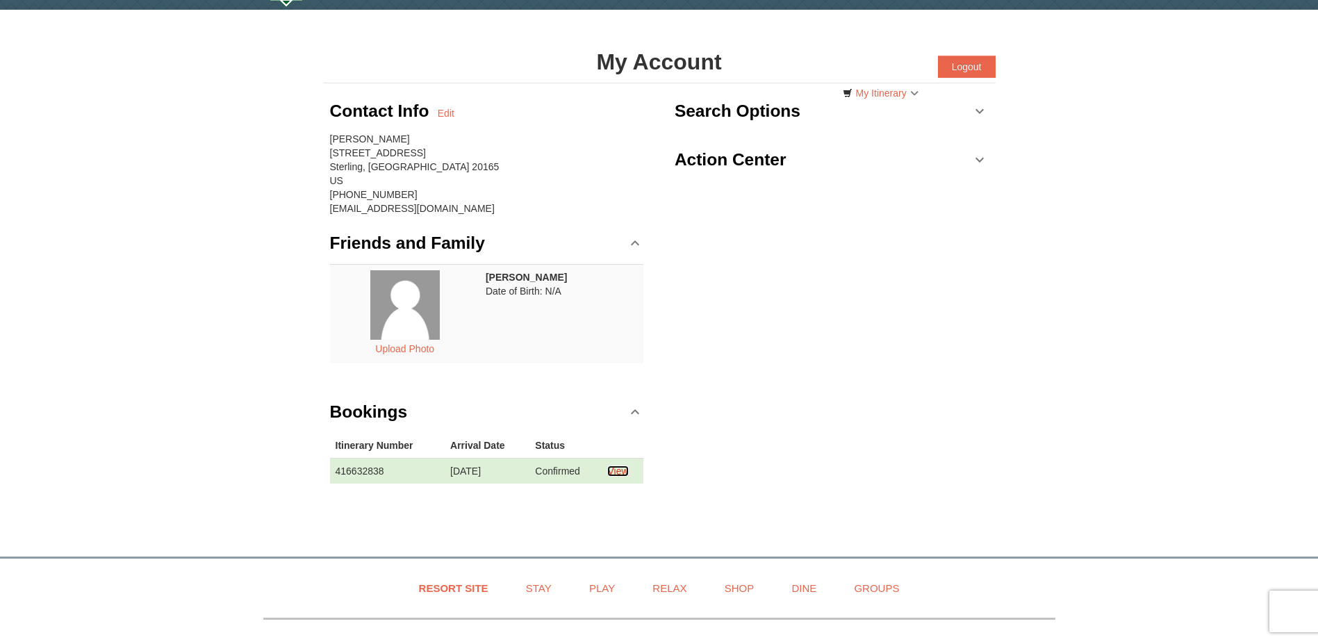
scroll to position [0, 0]
